Goal: Task Accomplishment & Management: Manage account settings

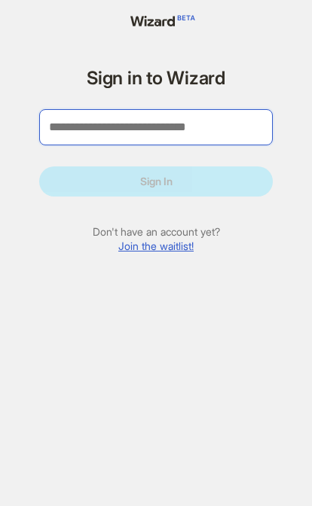
click at [240, 141] on input "tel" at bounding box center [155, 127] width 233 height 36
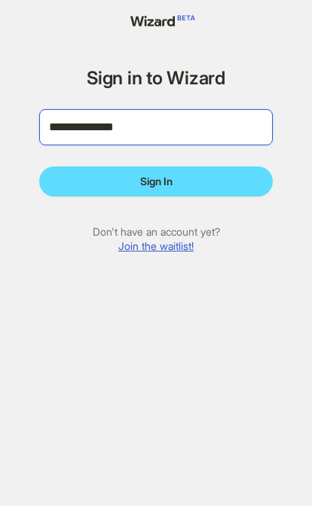
type input "**********"
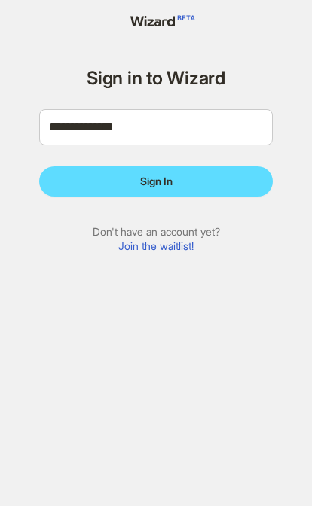
click at [211, 181] on button "Sign In" at bounding box center [155, 181] width 233 height 30
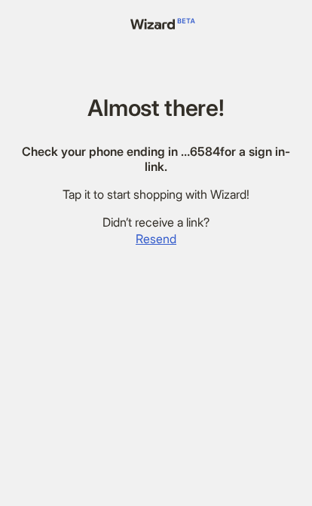
click at [187, 217] on div "Didn’t receive a link?" at bounding box center [155, 222] width 275 height 16
click at [157, 242] on span "Resend" at bounding box center [155, 239] width 41 height 16
click at [165, 236] on span "Resend" at bounding box center [155, 239] width 41 height 16
click at [164, 239] on span "Resend" at bounding box center [155, 239] width 41 height 16
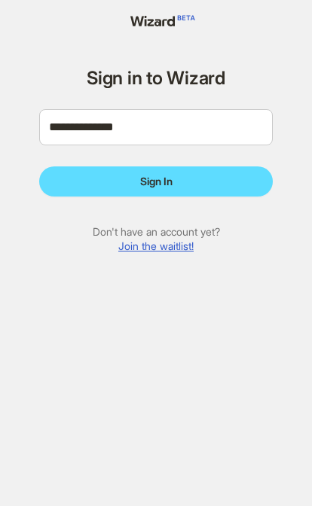
click at [174, 187] on button "Sign In" at bounding box center [155, 181] width 233 height 30
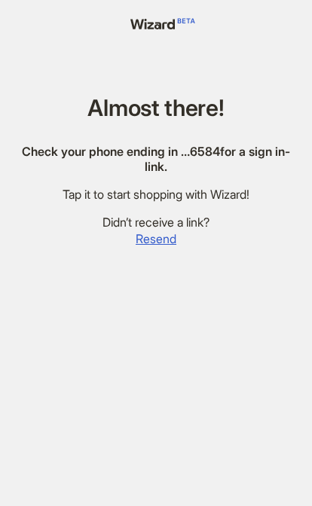
click at [174, 233] on span "Resend" at bounding box center [155, 239] width 41 height 16
click at [174, 323] on div "Almost there! Check your phone ending in … 6584 for a sign in-link. Tap it to s…" at bounding box center [156, 271] width 312 height 542
click at [156, 44] on div "Almost there! Check your phone ending in … 6584 for a sign in-link. Tap it to s…" at bounding box center [156, 271] width 312 height 542
click at [157, 37] on div "Almost there! Check your phone ending in … 6584 for a sign in-link. Tap it to s…" at bounding box center [156, 271] width 312 height 542
click at [160, 127] on div "Almost there! Check your phone ending in … 6584 for a sign in-link. Tap it to s…" at bounding box center [156, 271] width 312 height 542
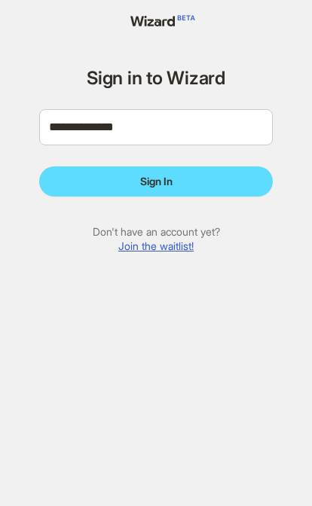
click at [184, 186] on button "Sign In" at bounding box center [155, 181] width 233 height 30
